Goal: Register for event/course

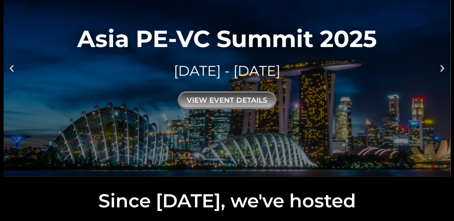
click at [221, 111] on link "Asia PE-VC Summit 2025 [DATE] - [DATE] view event details" at bounding box center [227, 67] width 447 height 217
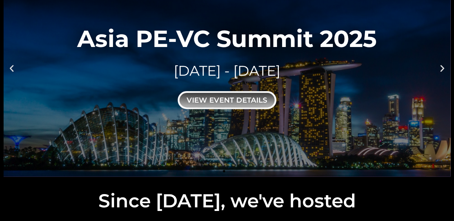
click at [228, 98] on div "view event details" at bounding box center [227, 100] width 99 height 18
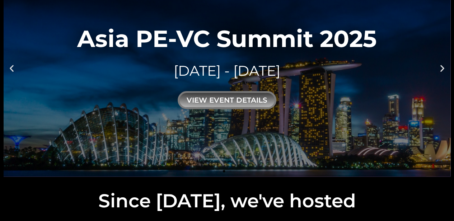
click at [237, 90] on div "Asia PE-VC Summit 2025 [DATE] - [DATE] view event details" at bounding box center [227, 68] width 300 height 83
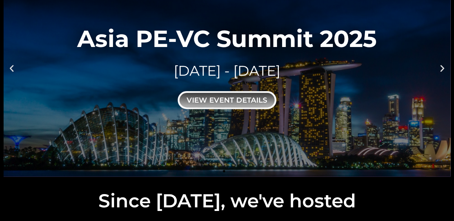
click at [235, 99] on div "view event details" at bounding box center [227, 100] width 99 height 18
